Goal: Task Accomplishment & Management: Use online tool/utility

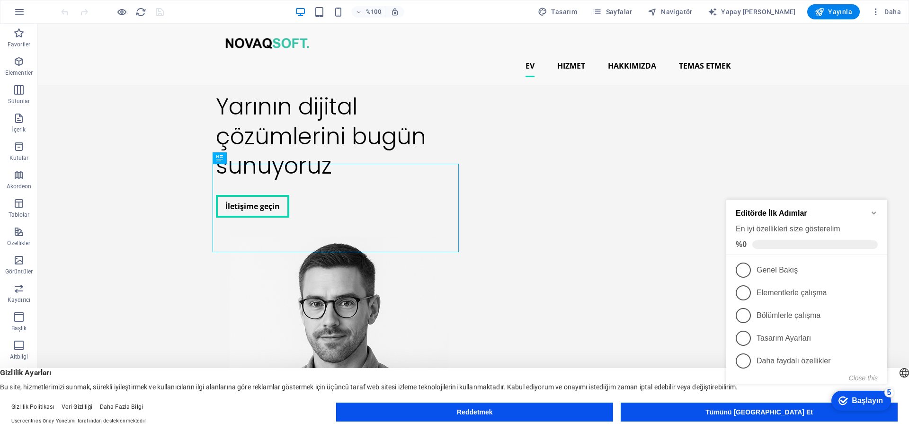
drag, startPoint x: 876, startPoint y: 213, endPoint x: 878, endPoint y: 201, distance: 12.1
click at [876, 213] on icon "Minimize checklist" at bounding box center [874, 213] width 8 height 8
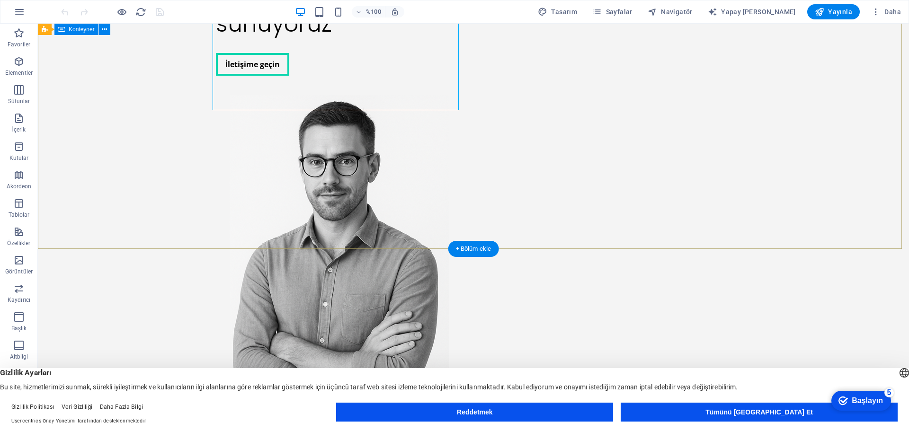
scroll to position [331, 0]
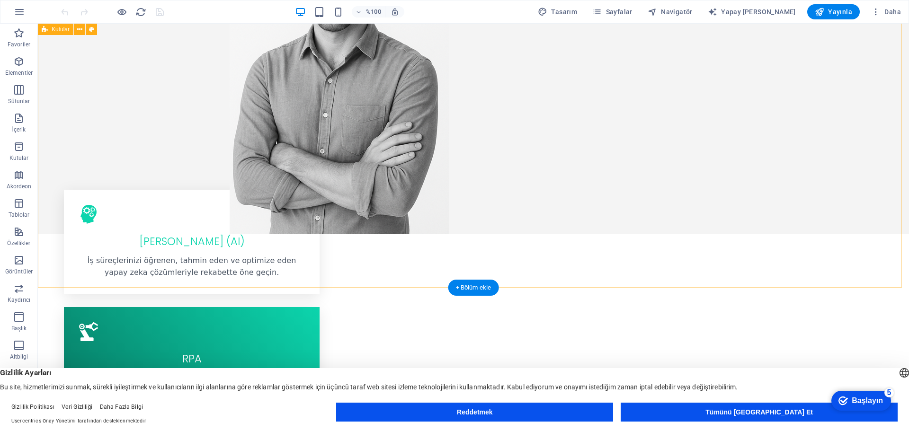
click at [738, 195] on div "Yapay Zeka (AI) İş süreçlerinizi öğrenen, tahmin eden ve optimize eden yapay ze…" at bounding box center [473, 423] width 871 height 521
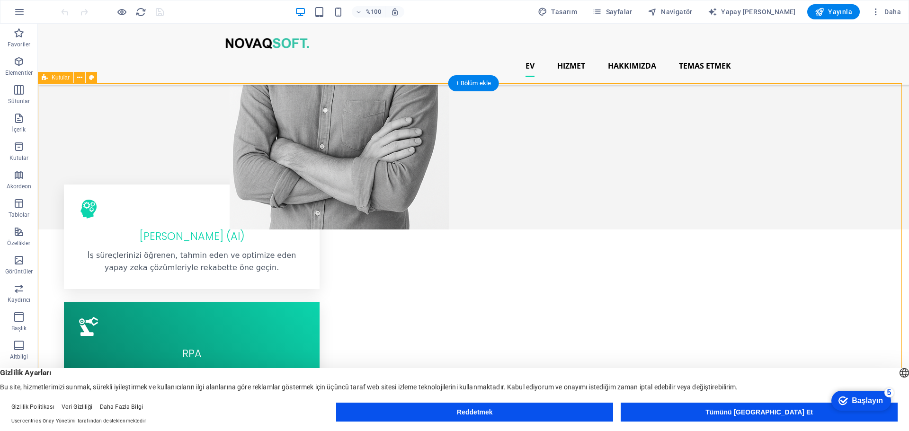
scroll to position [237, 0]
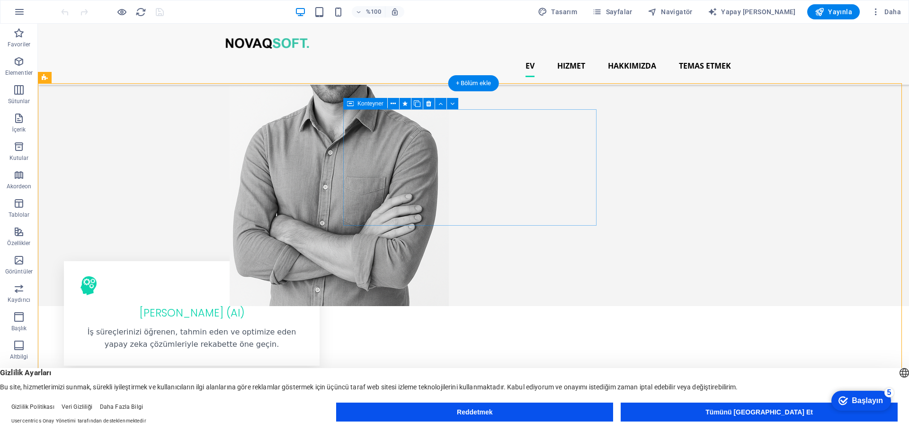
click at [319, 379] on div "RPA Robotik Süreç Otomasyonu ile tekrarlayan görevleri otomatikleştirerek zaman…" at bounding box center [192, 437] width 256 height 116
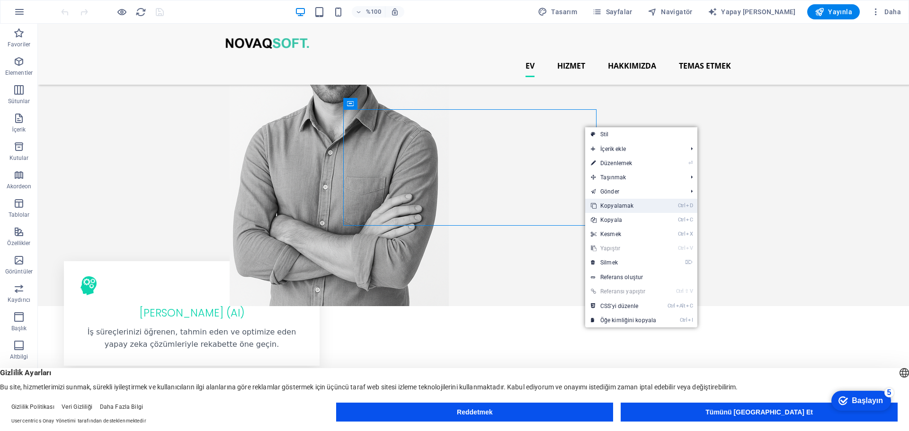
click at [622, 206] on font "Kopyalamak" at bounding box center [616, 206] width 33 height 7
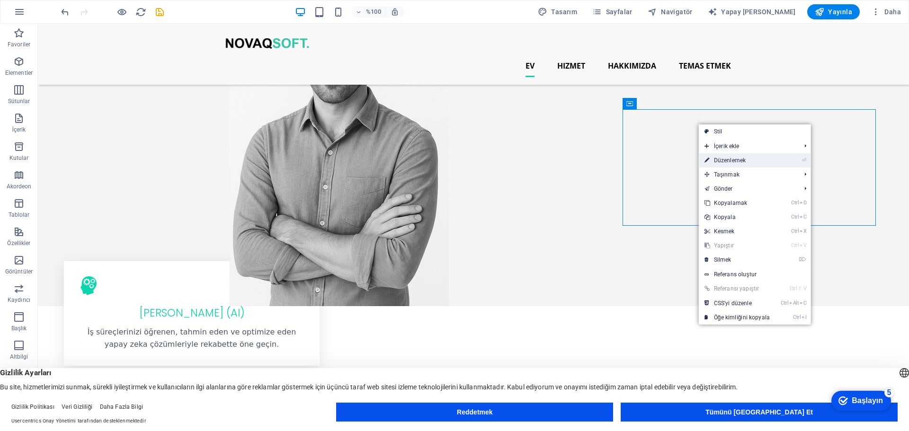
click at [759, 163] on link "⏎ Düzenlemek" at bounding box center [737, 160] width 77 height 14
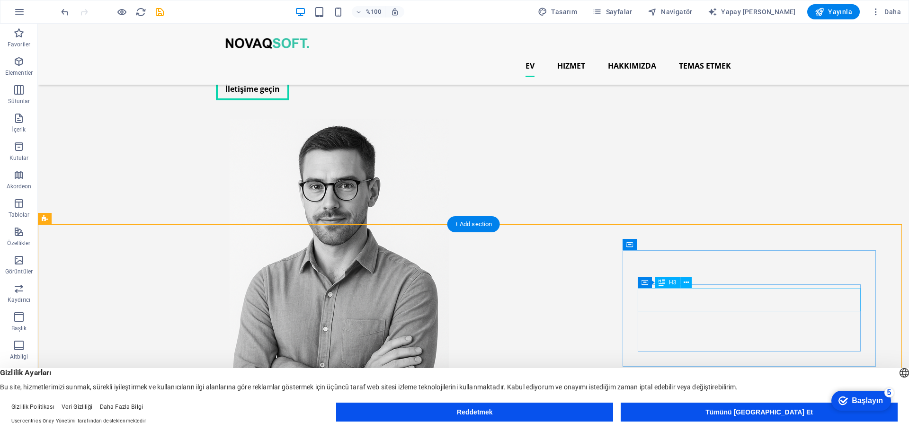
scroll to position [0, 0]
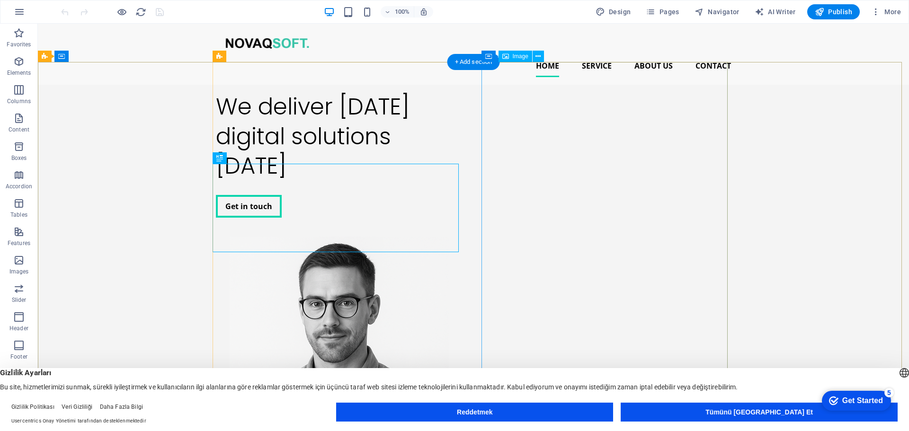
scroll to position [189, 0]
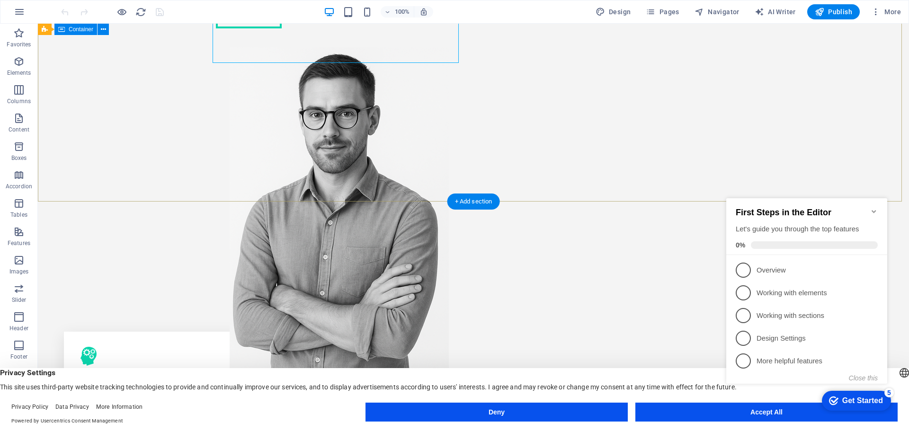
click at [873, 119] on div "We deliver [DATE] digital solutions [DATE] Get in touch" at bounding box center [473, 135] width 871 height 481
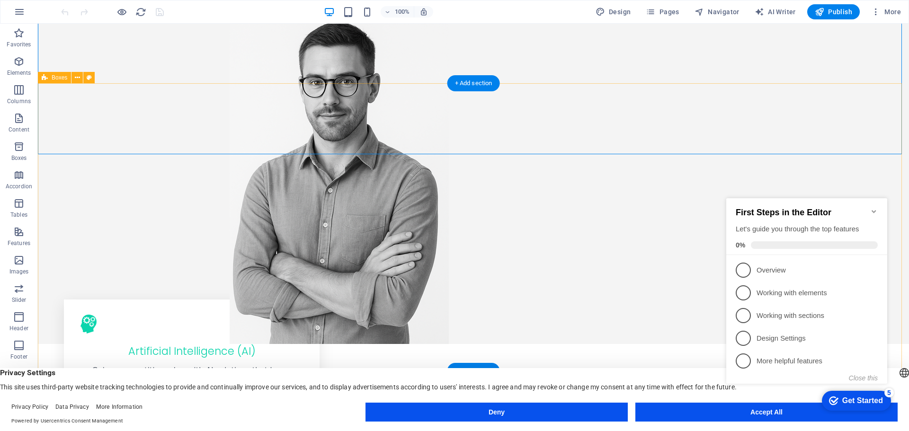
scroll to position [237, 0]
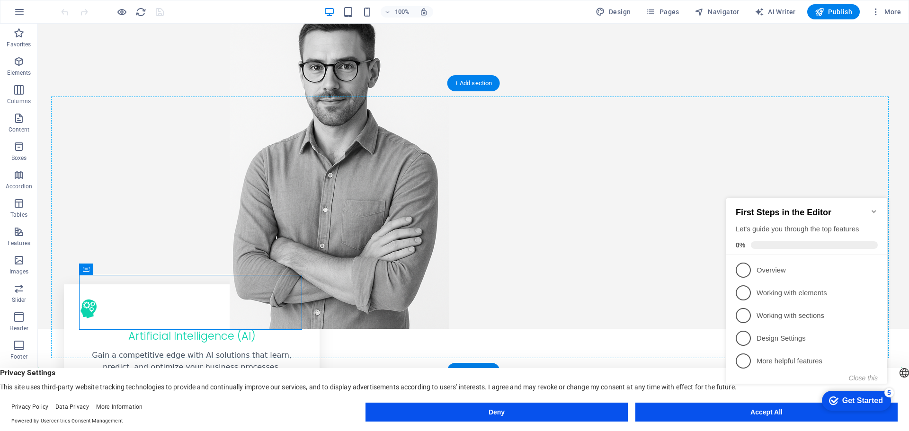
drag, startPoint x: 282, startPoint y: 276, endPoint x: 274, endPoint y: 263, distance: 15.3
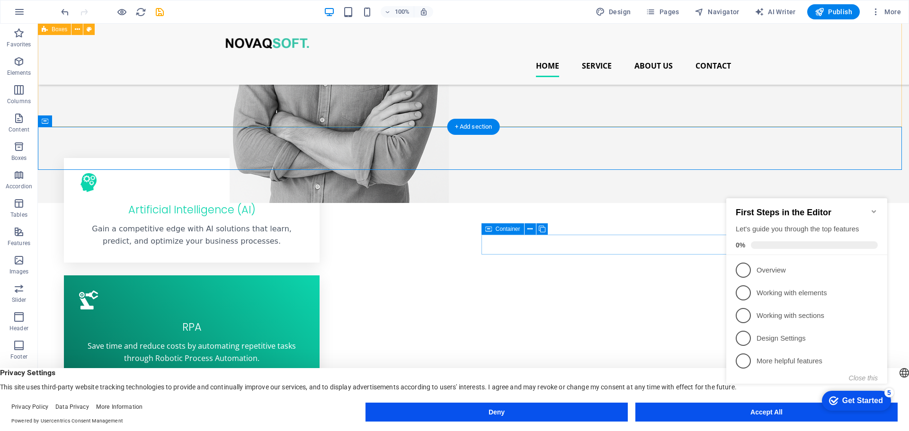
scroll to position [284, 0]
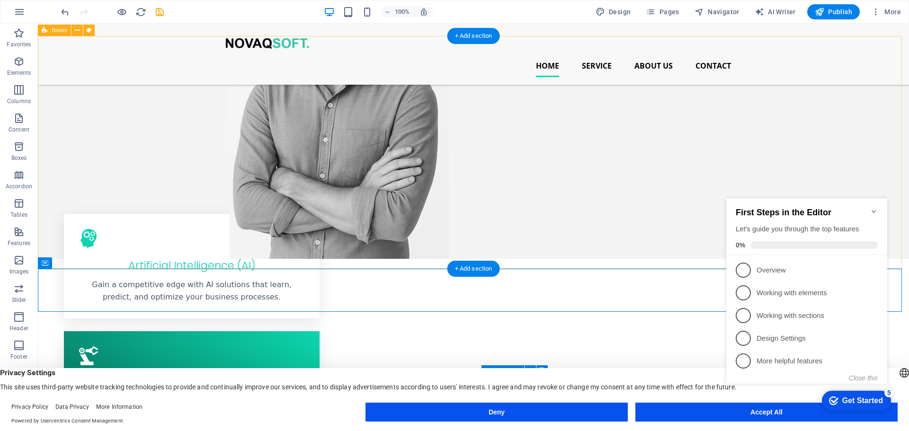
click at [440, 192] on div "Artificial Intelligence (AI) Gain a competitive edge with AI solutions that lea…" at bounding box center [473, 414] width 871 height 453
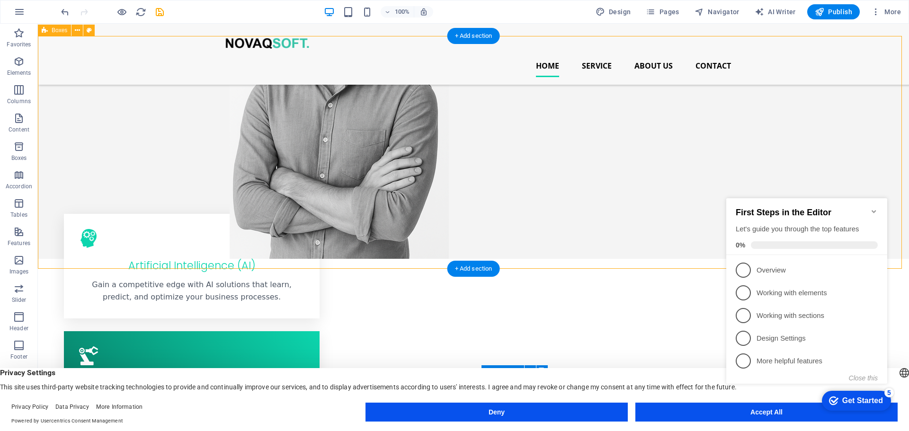
click at [599, 210] on div "Artificial Intelligence (AI) Gain a competitive edge with AI solutions that lea…" at bounding box center [473, 414] width 871 height 453
click at [877, 209] on icon "Minimize checklist" at bounding box center [874, 212] width 8 height 8
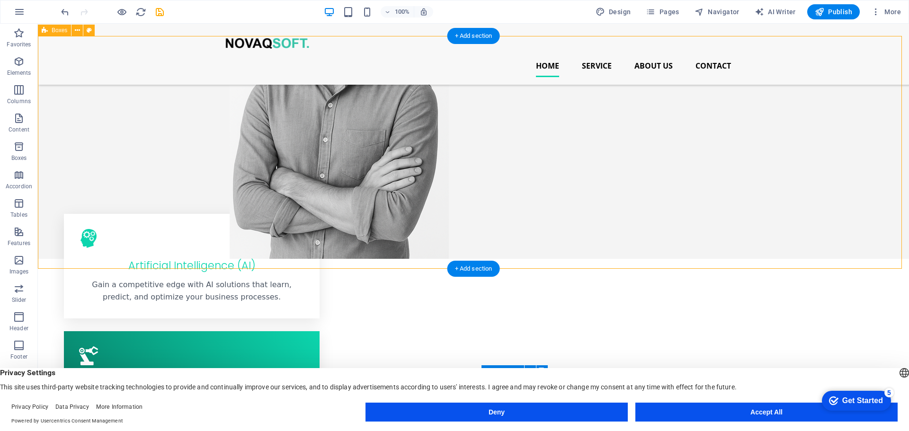
click at [693, 211] on div "Artificial Intelligence (AI) Gain a competitive edge with AI solutions that lea…" at bounding box center [473, 414] width 871 height 453
click at [534, 210] on div "Artificial Intelligence (AI) Gain a competitive edge with AI solutions that lea…" at bounding box center [473, 414] width 871 height 453
click at [249, 188] on div "Artificial Intelligence (AI) Gain a competitive edge with AI solutions that lea…" at bounding box center [473, 414] width 871 height 453
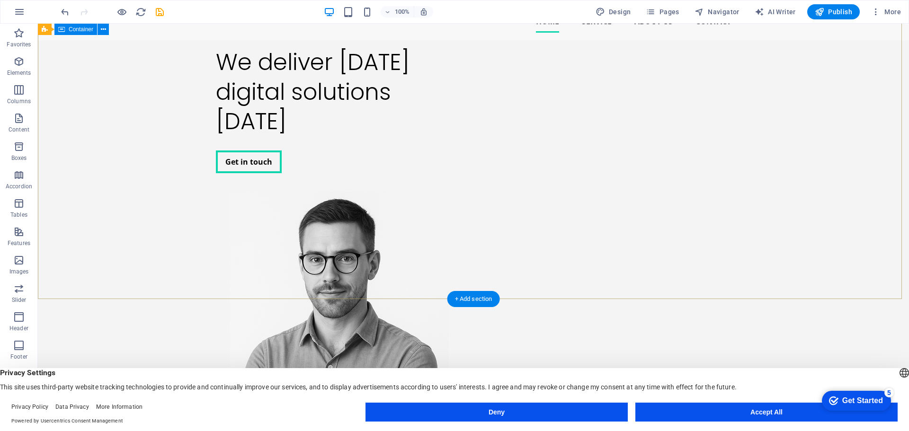
scroll to position [0, 0]
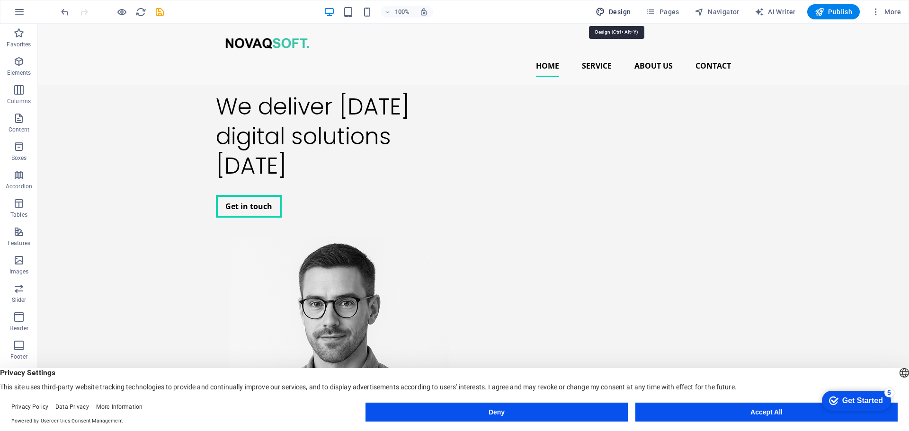
click at [622, 12] on span "Design" at bounding box center [612, 11] width 35 height 9
select select "px"
select select "400"
select select "px"
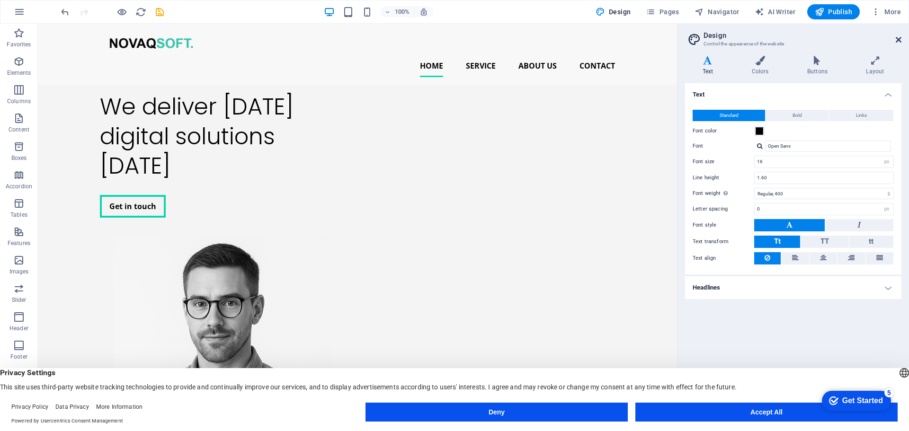
click at [898, 36] on icon at bounding box center [898, 40] width 6 height 8
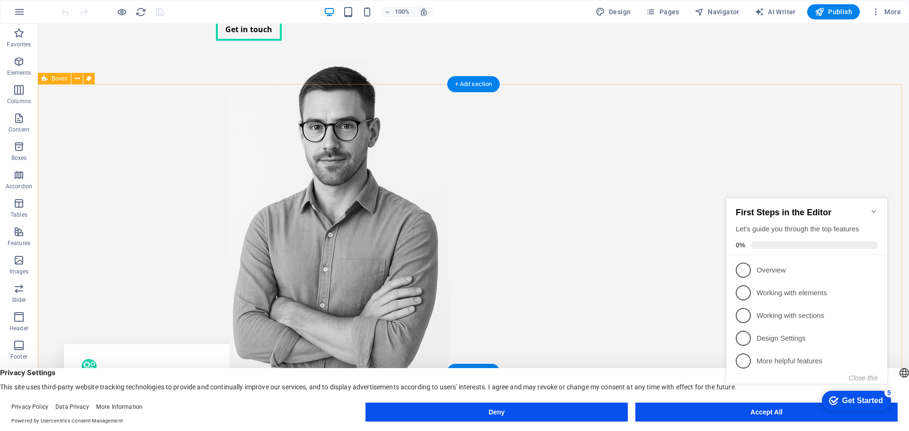
scroll to position [237, 0]
